Goal: Information Seeking & Learning: Learn about a topic

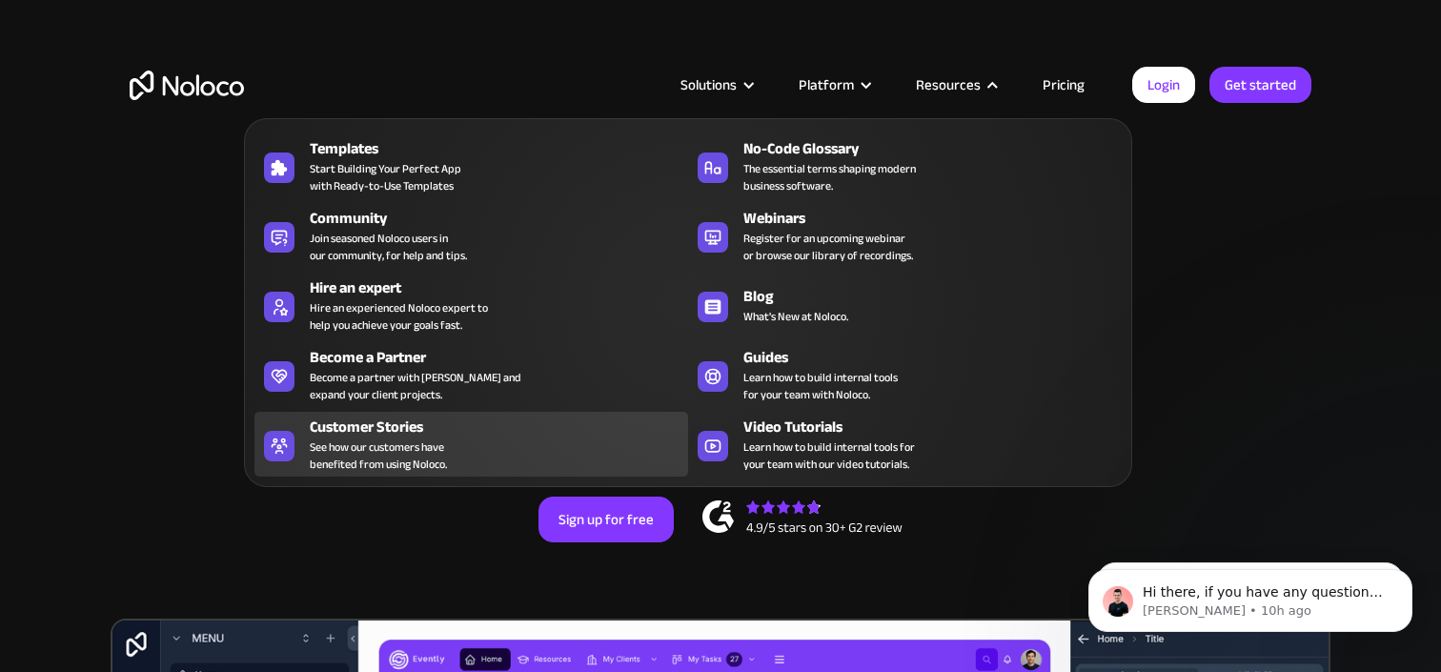
click at [348, 442] on span "See how our customers have benefited from using Noloco." at bounding box center [378, 455] width 137 height 34
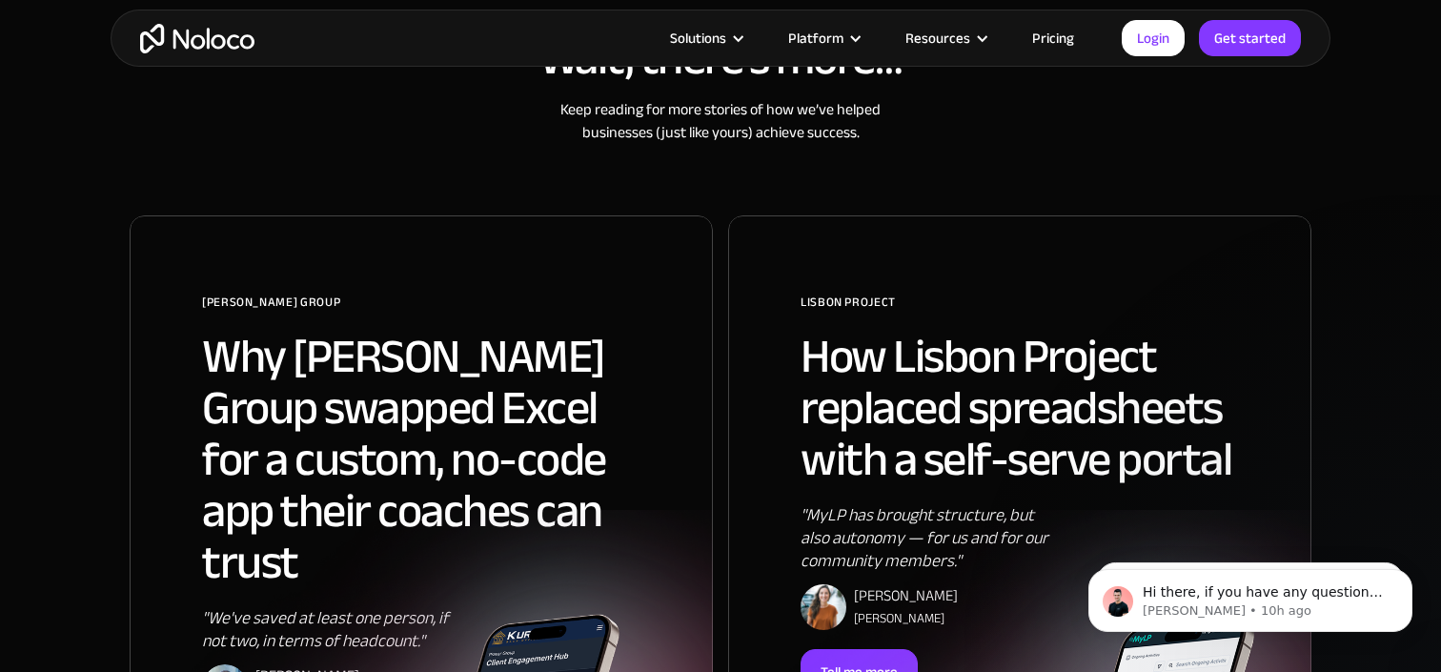
scroll to position [1062, 0]
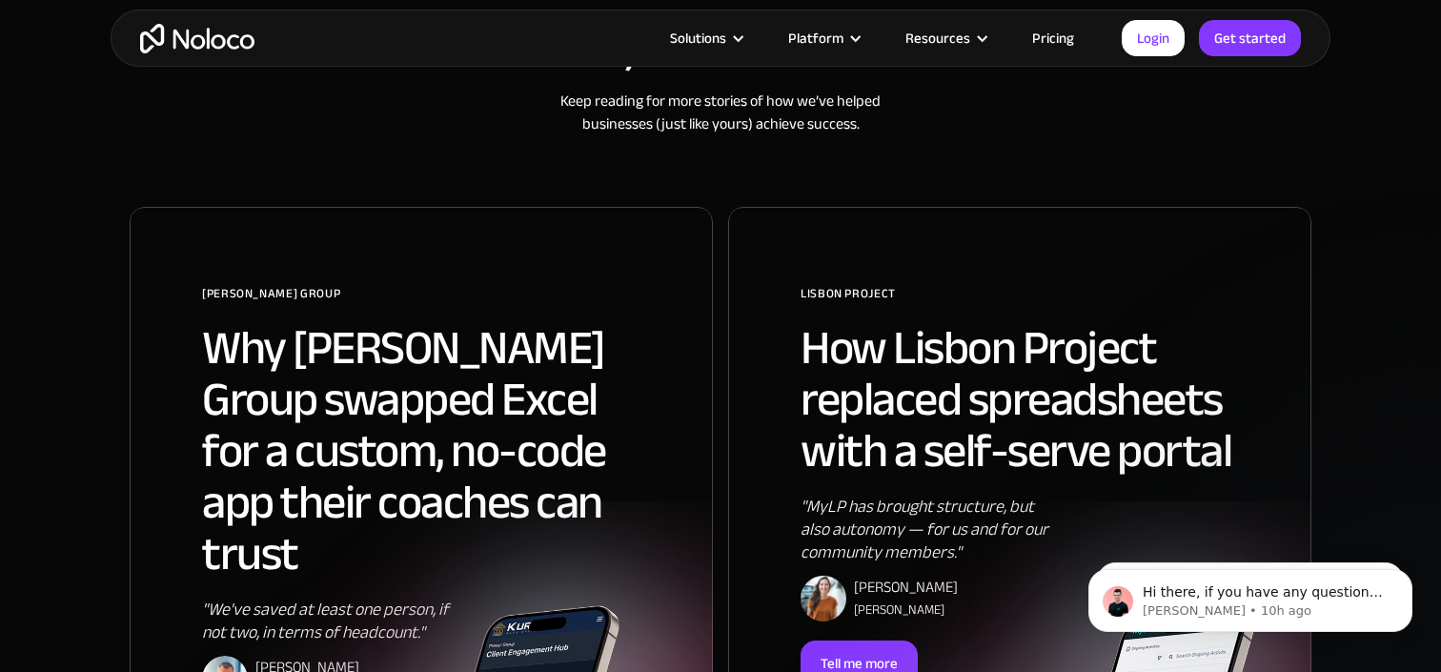
click at [347, 441] on h2 "Why Pravar Group swapped Excel for a custom, no-code app their coaches can trust" at bounding box center [421, 450] width 438 height 257
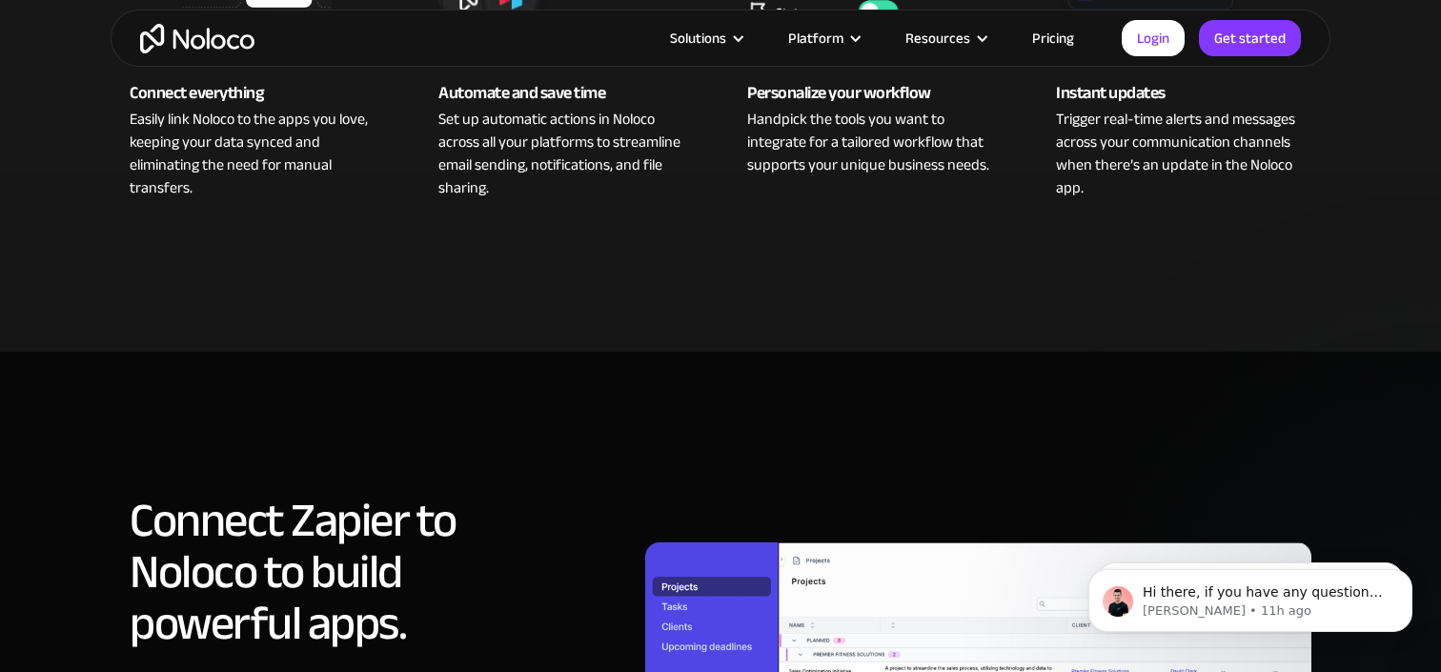
scroll to position [308, 0]
